Goal: Transaction & Acquisition: Purchase product/service

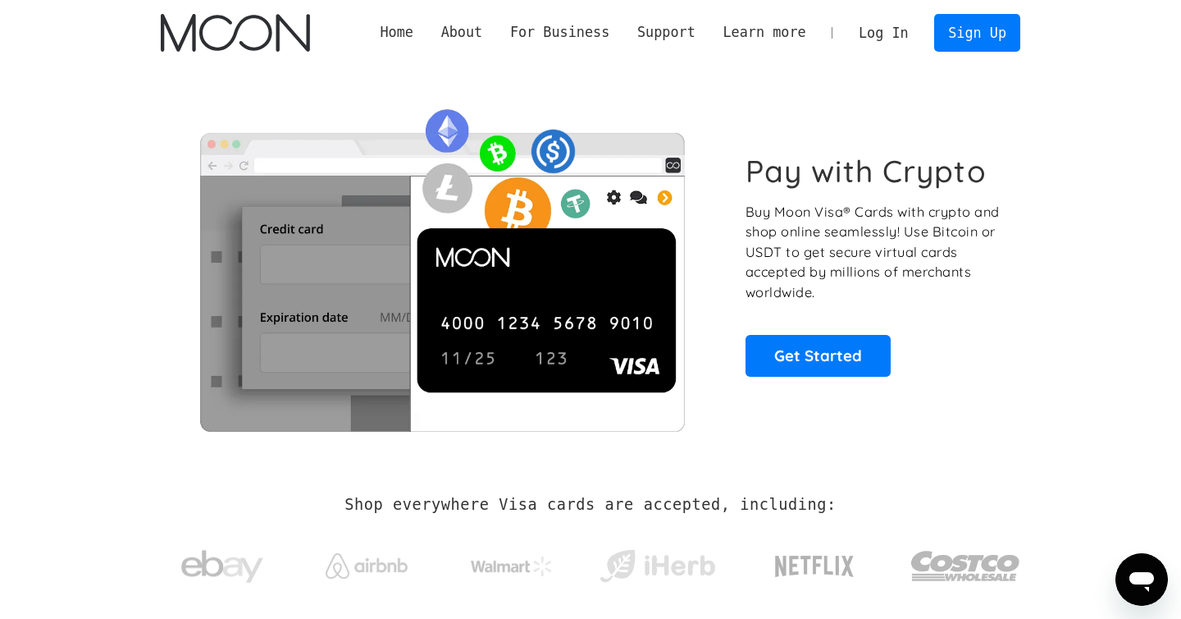
click at [144, 350] on div "Pay with Crypto Buy Moon Visa® Cards with crypto and shop online seamlessly! Us…" at bounding box center [590, 265] width 908 height 398
click at [788, 354] on link "Get Started" at bounding box center [818, 355] width 145 height 41
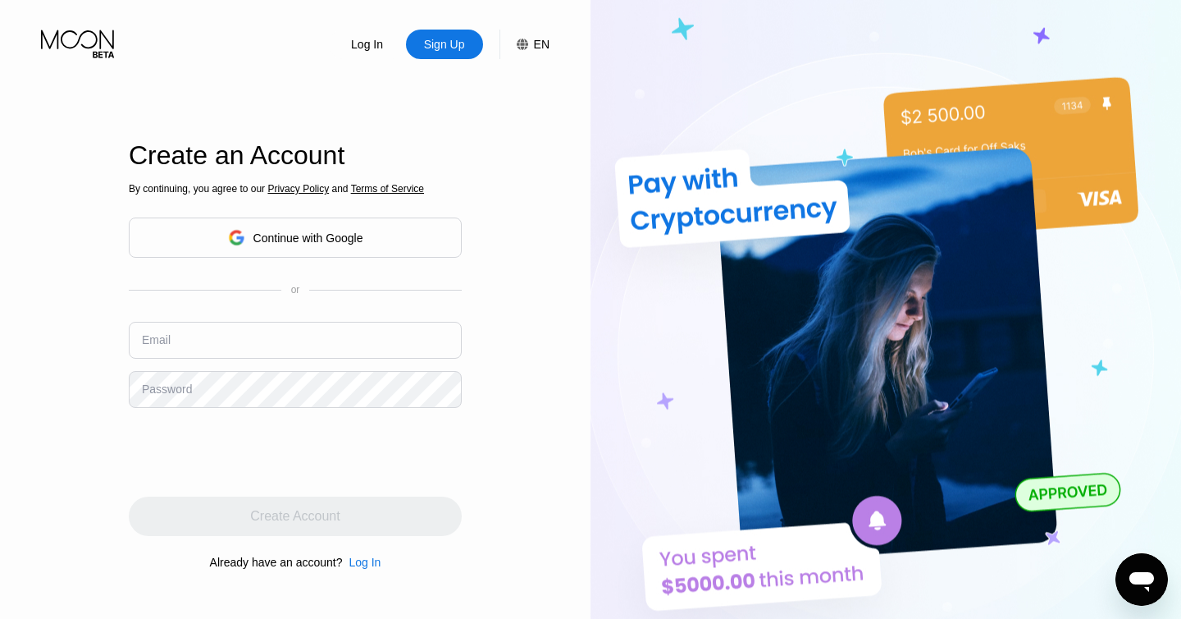
click at [313, 241] on div "Continue with Google" at bounding box center [309, 237] width 110 height 13
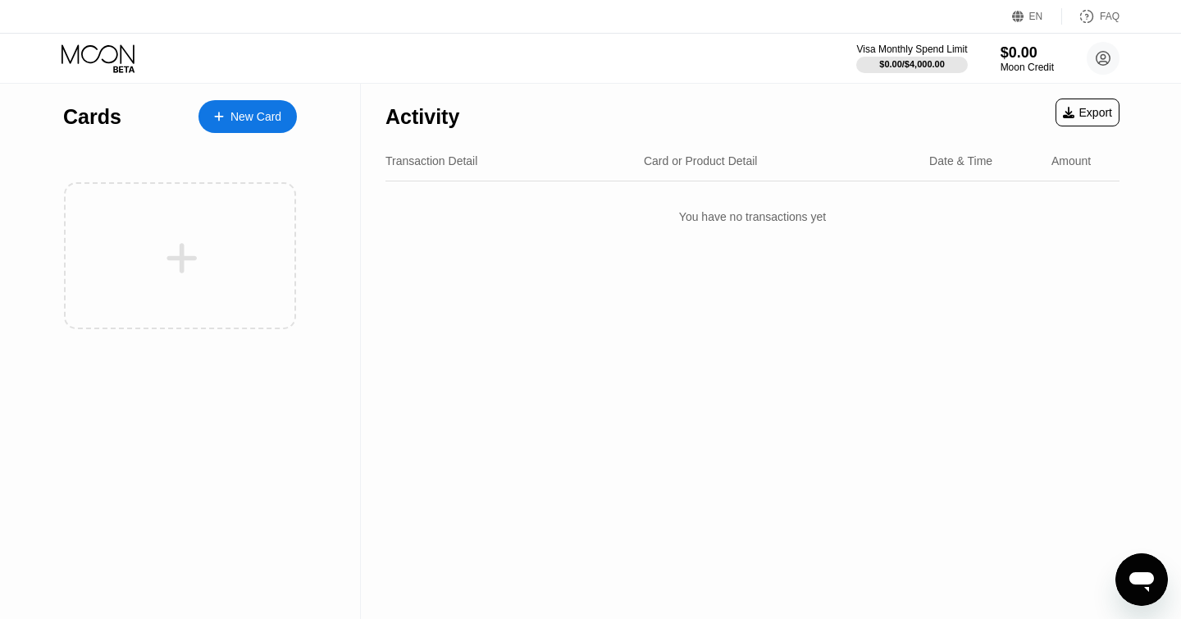
click at [275, 413] on div "Cards New Card" at bounding box center [180, 351] width 361 height 535
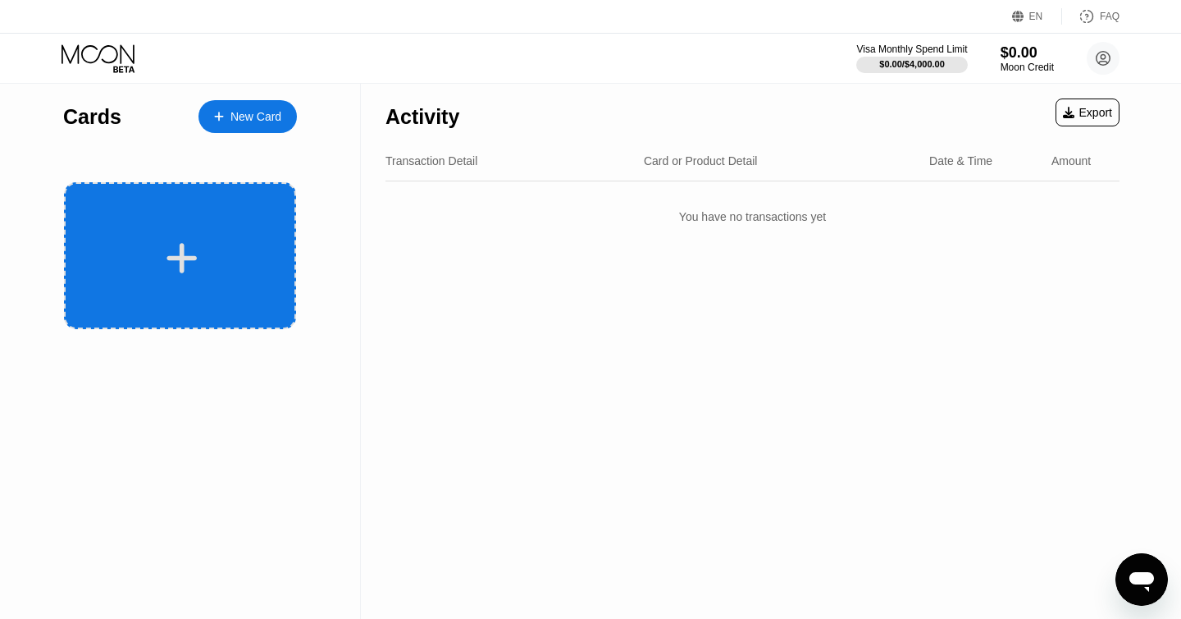
click at [192, 253] on icon at bounding box center [182, 258] width 32 height 37
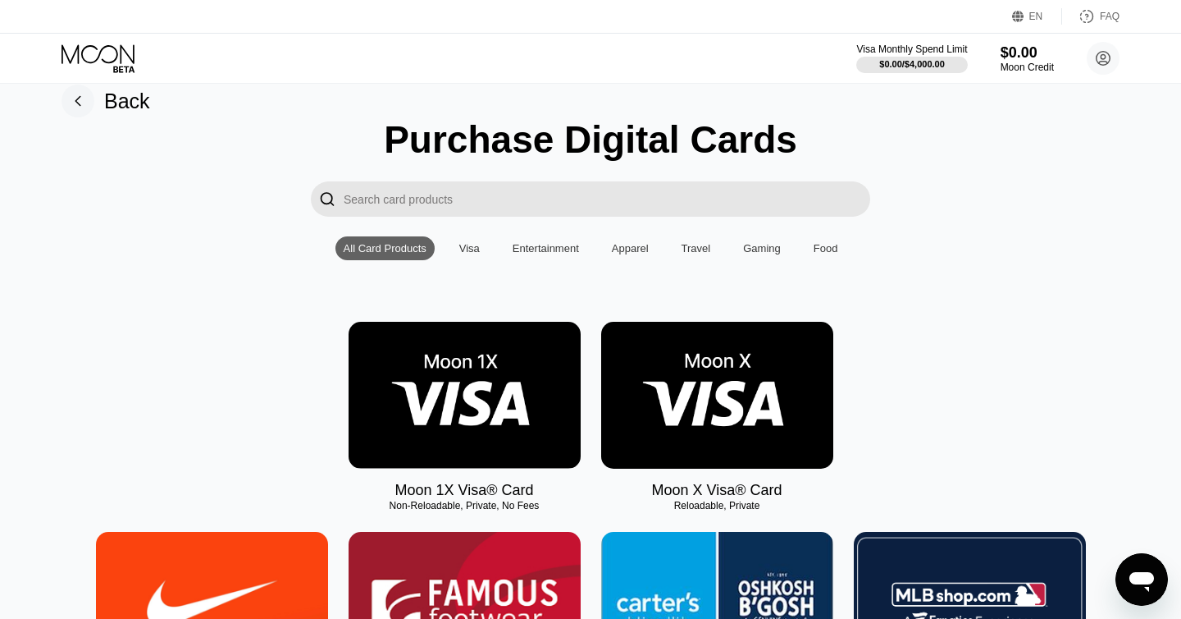
scroll to position [22, 0]
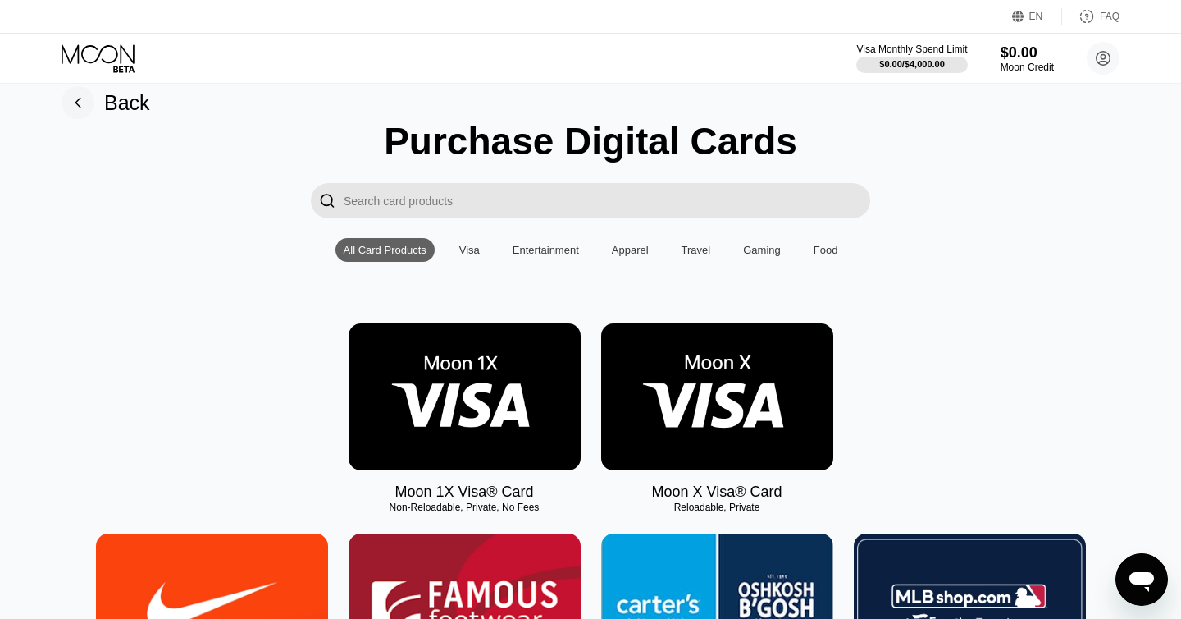
click at [469, 249] on div "Visa" at bounding box center [469, 250] width 21 height 12
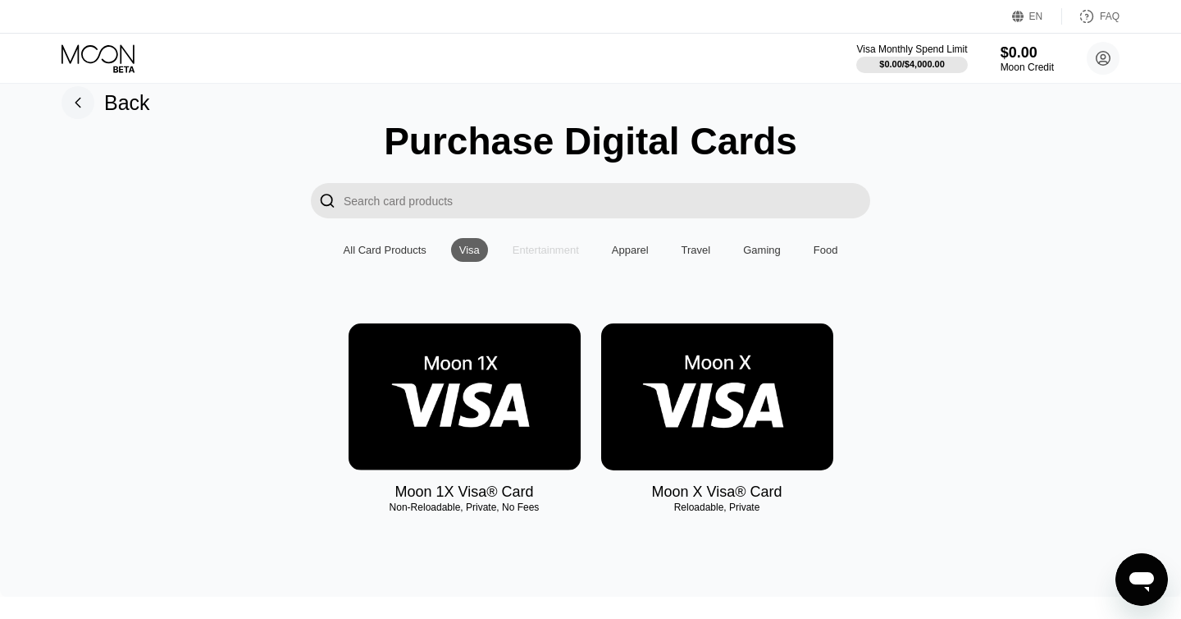
click at [524, 254] on div "Entertainment" at bounding box center [546, 250] width 66 height 12
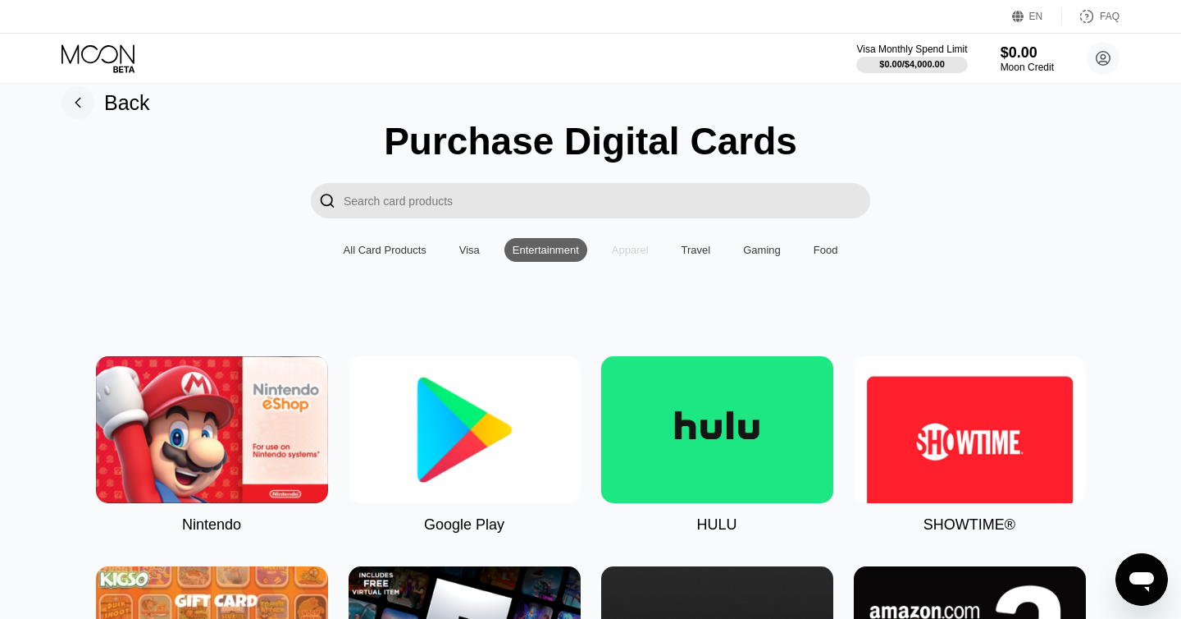
click at [623, 251] on div "Apparel" at bounding box center [630, 250] width 37 height 12
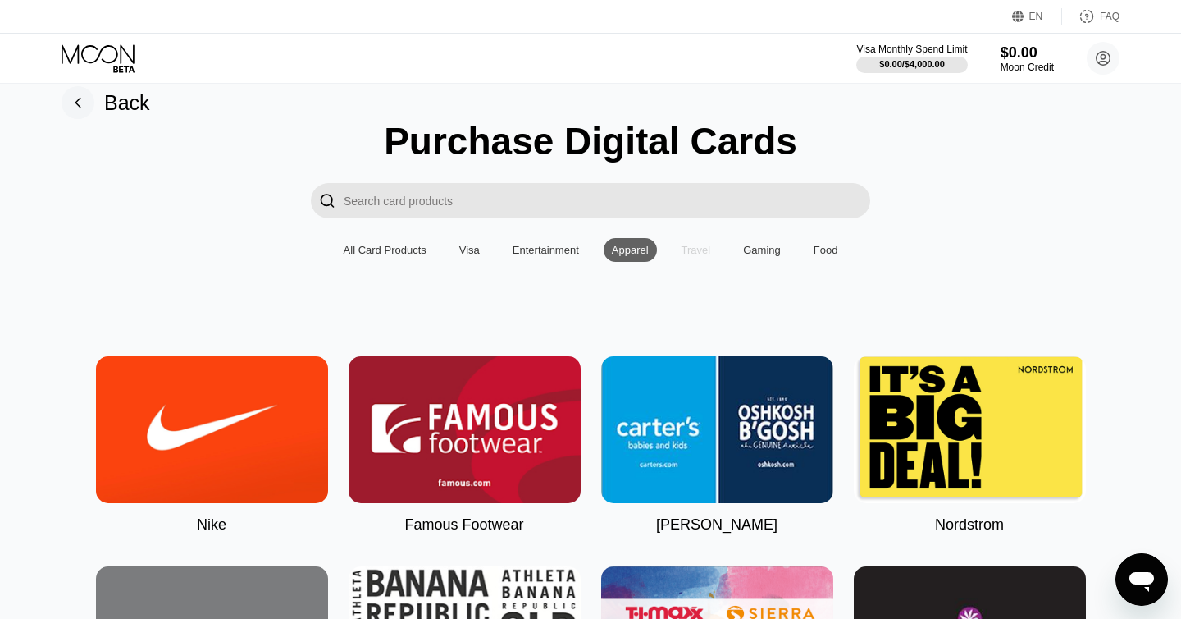
click at [697, 246] on div "Travel" at bounding box center [697, 250] width 30 height 12
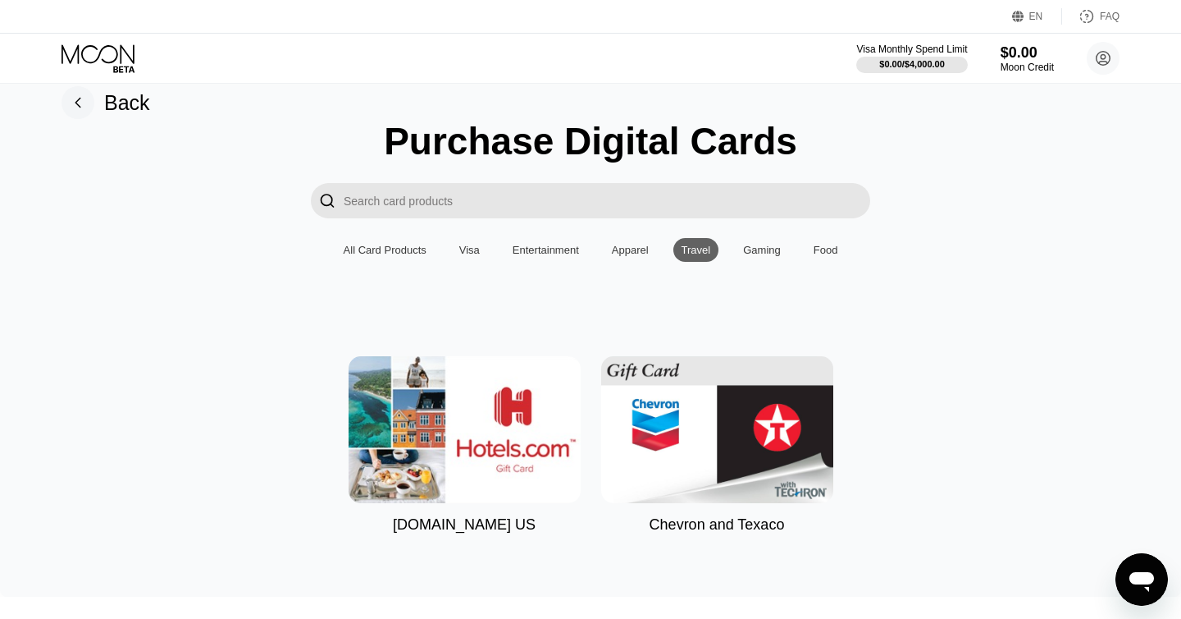
click at [751, 249] on div "Gaming" at bounding box center [762, 250] width 38 height 12
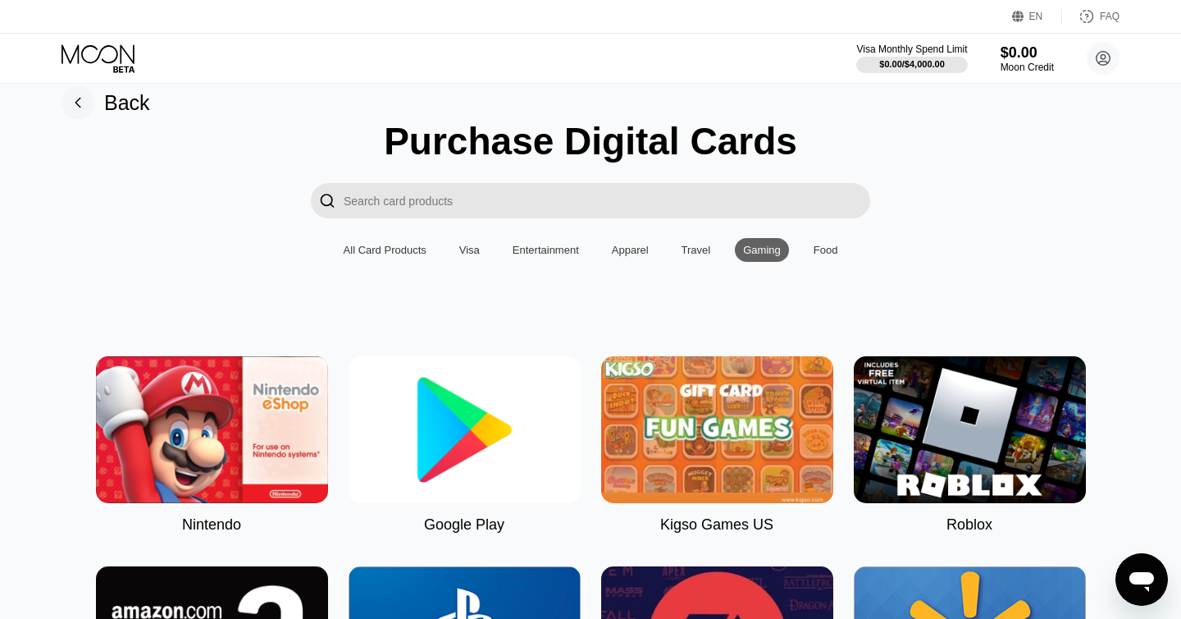
click at [705, 250] on div "Travel" at bounding box center [697, 250] width 30 height 12
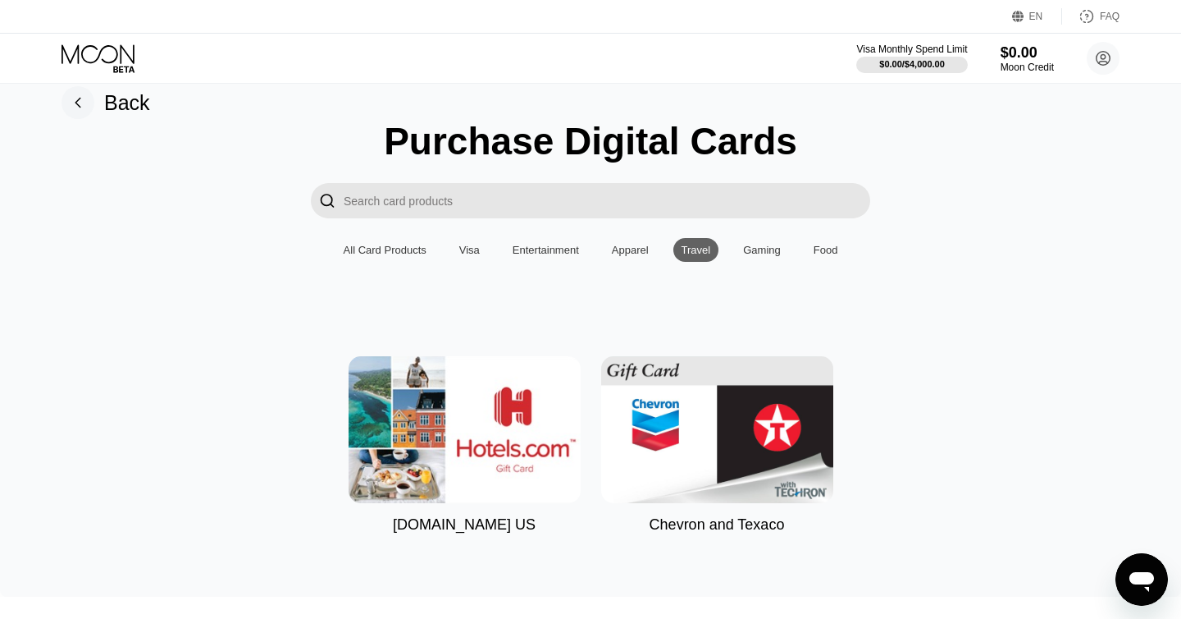
click at [752, 250] on div "Gaming" at bounding box center [762, 250] width 38 height 12
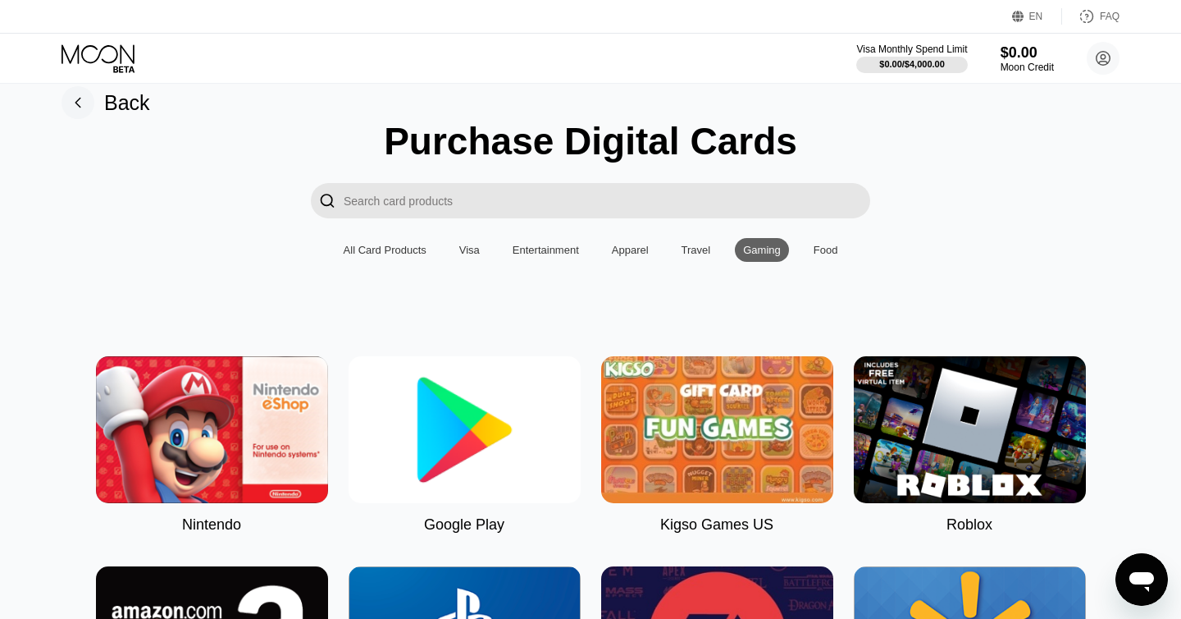
click at [820, 248] on div "Food" at bounding box center [826, 250] width 25 height 12
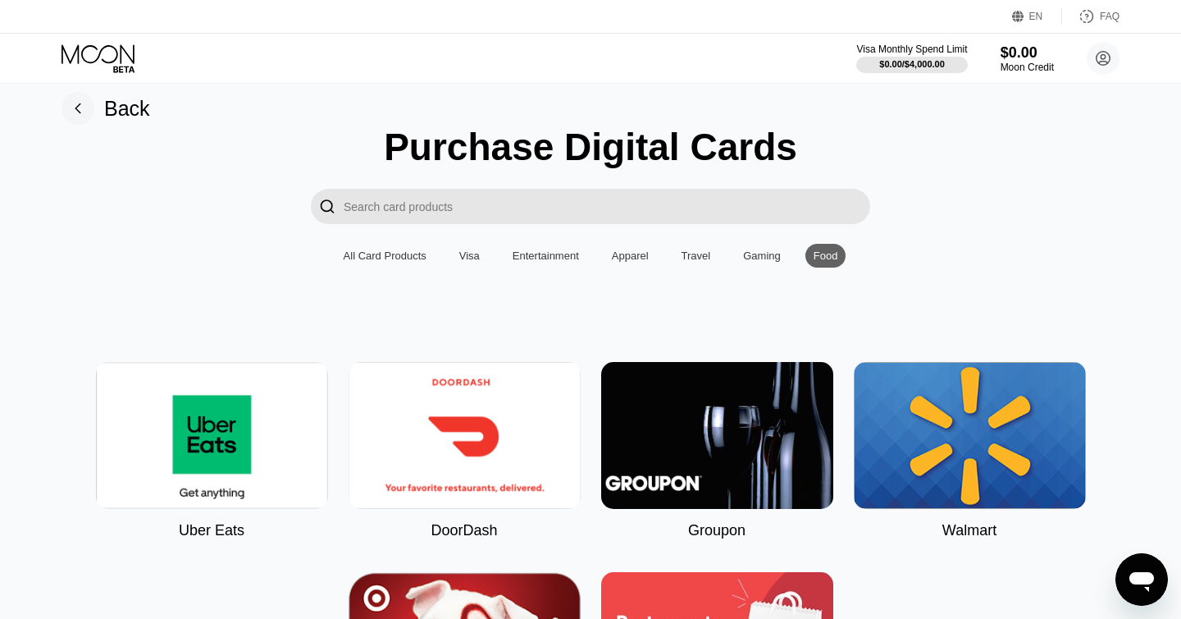
scroll to position [0, 0]
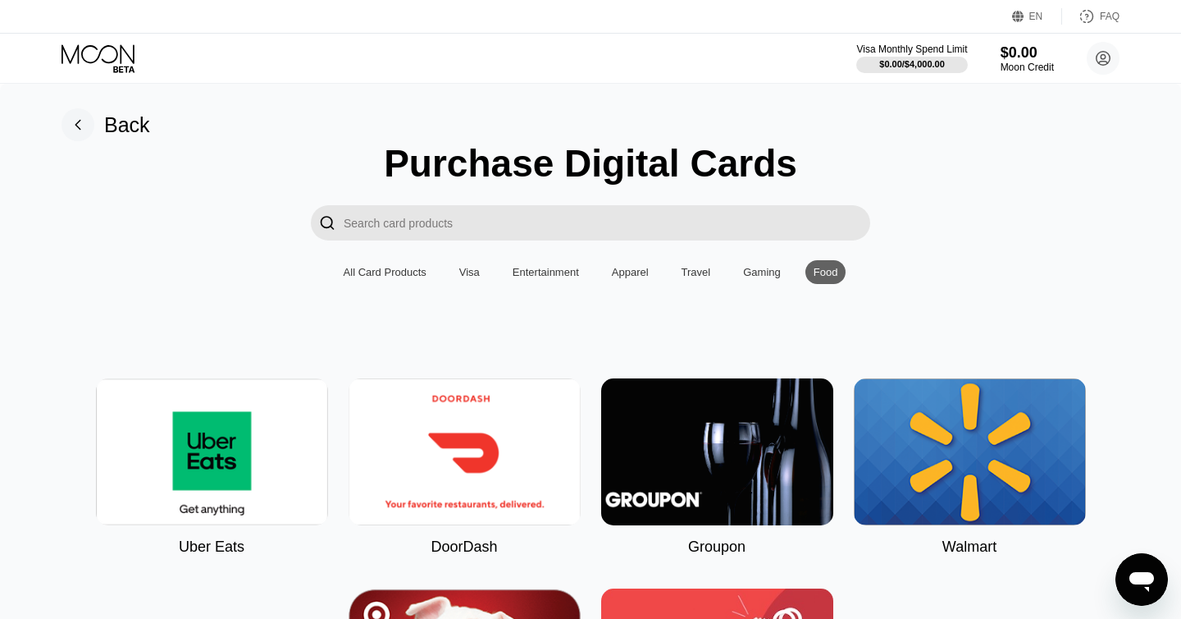
click at [389, 274] on div "All Card Products" at bounding box center [385, 272] width 83 height 12
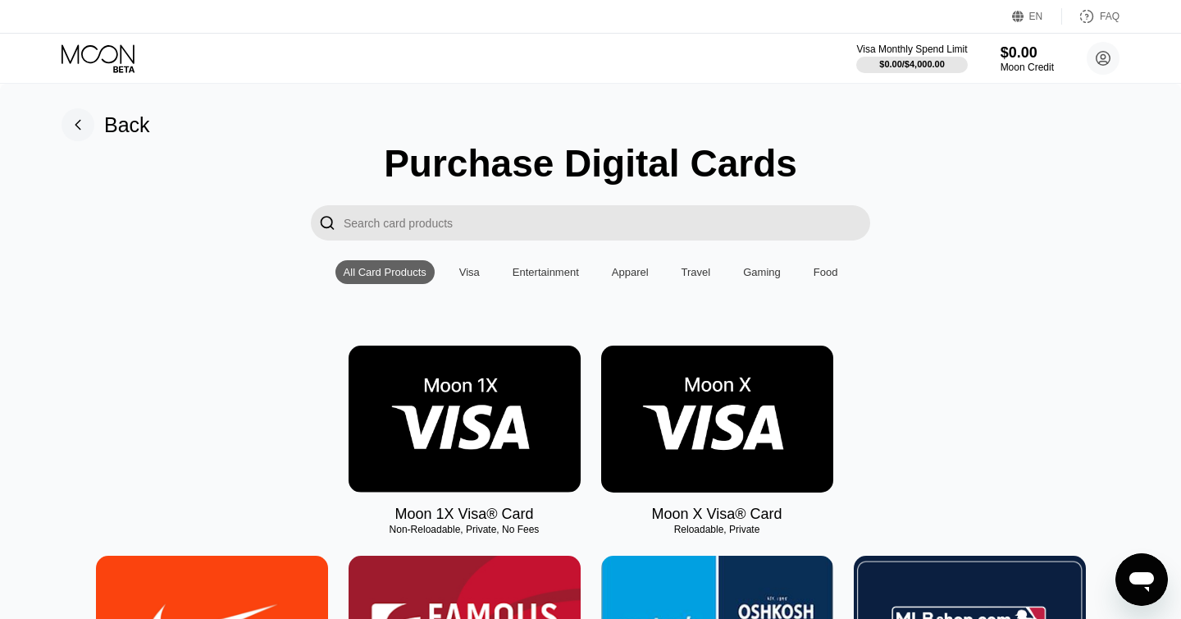
click at [459, 272] on div "Visa" at bounding box center [469, 272] width 21 height 12
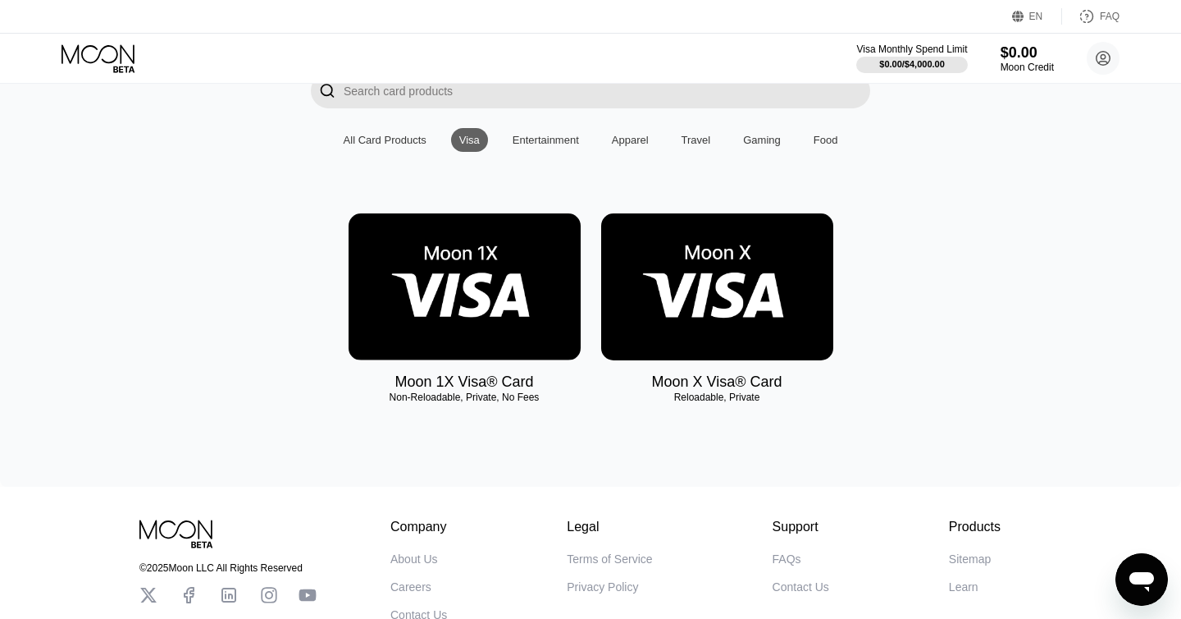
scroll to position [160, 0]
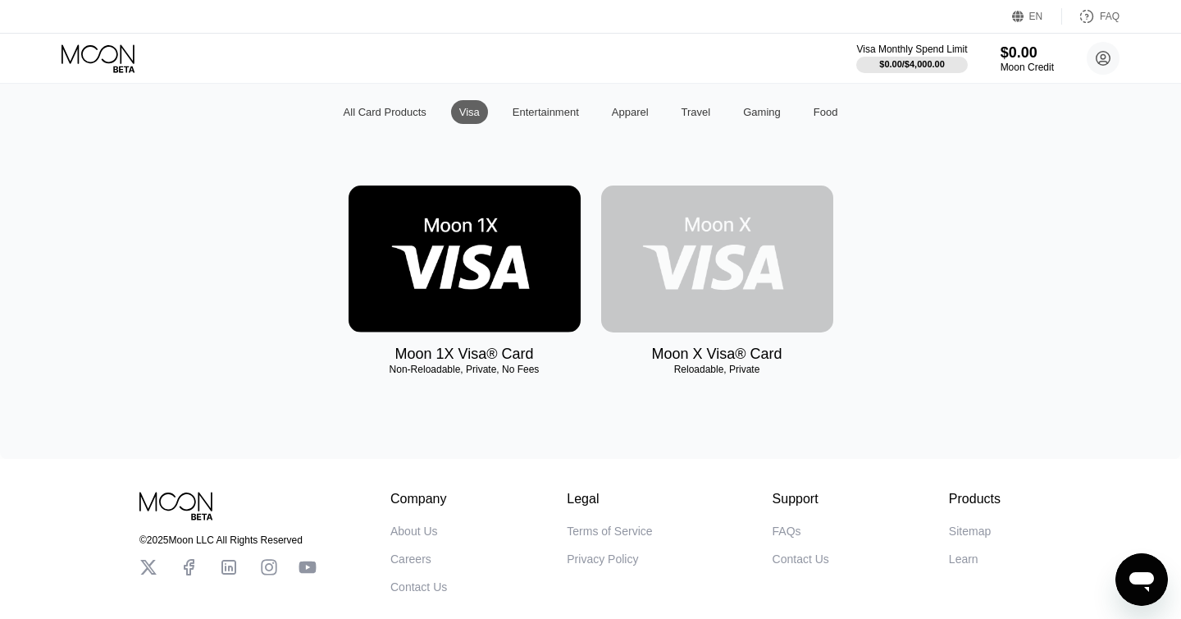
click at [685, 298] on img at bounding box center [717, 258] width 232 height 147
